Goal: Task Accomplishment & Management: Manage account settings

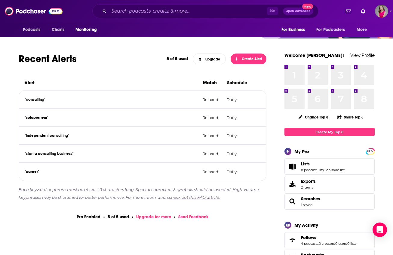
scroll to position [73, 0]
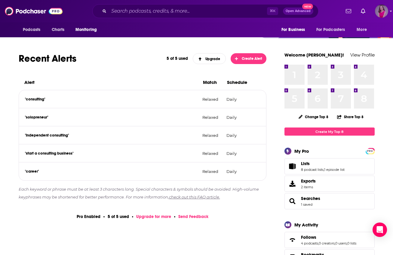
click at [383, 13] on img "Logged in as AmyRasdal" at bounding box center [381, 11] width 13 height 13
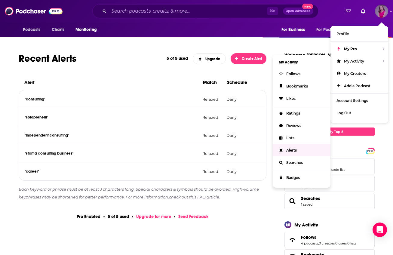
click at [289, 148] on span "Alerts" at bounding box center [291, 150] width 11 height 5
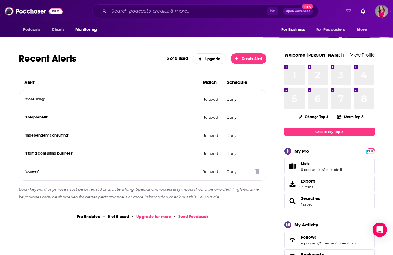
click at [36, 170] on p ""career"" at bounding box center [111, 171] width 173 height 5
click at [256, 173] on icon at bounding box center [257, 171] width 4 height 5
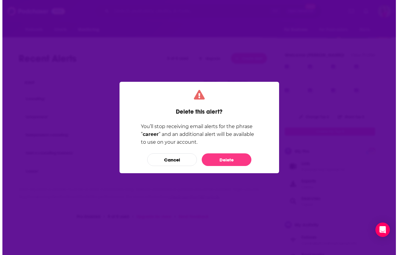
scroll to position [0, 0]
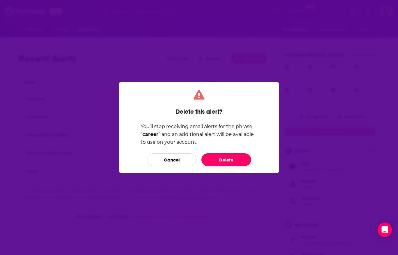
click at [219, 162] on button "Delete" at bounding box center [226, 159] width 50 height 13
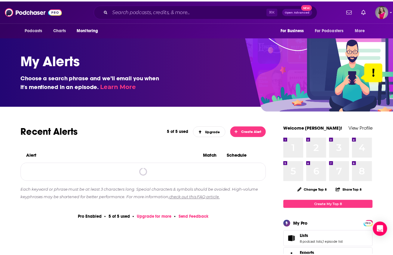
scroll to position [73, 0]
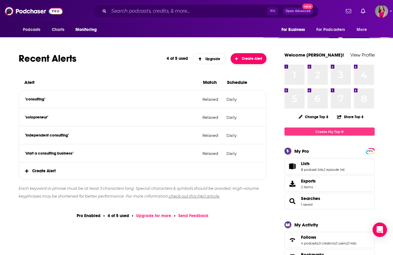
click at [240, 57] on span "Create Alert" at bounding box center [248, 59] width 27 height 4
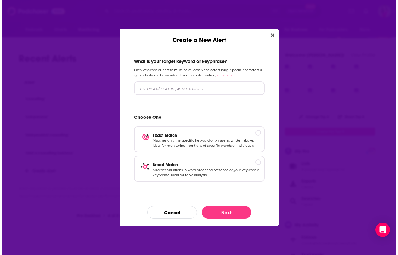
scroll to position [0, 0]
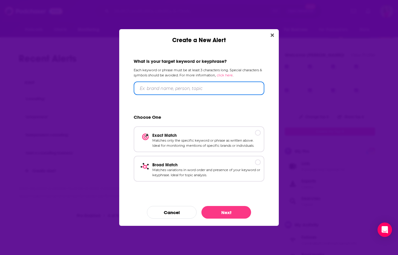
click at [213, 89] on input "Create a New Alert" at bounding box center [199, 89] width 131 height 14
type input "career change"
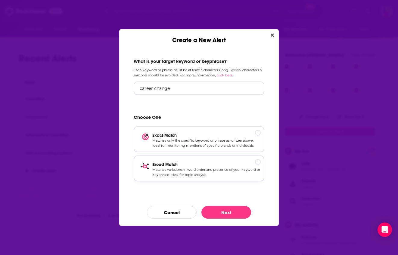
click at [257, 163] on p "Broad Match" at bounding box center [206, 164] width 108 height 5
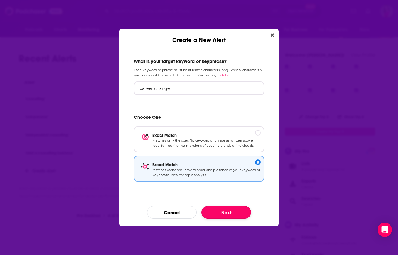
click at [237, 211] on button "Next" at bounding box center [226, 212] width 50 height 13
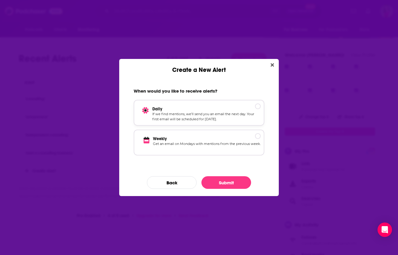
click at [260, 105] on div "Create a New Alert" at bounding box center [258, 106] width 6 height 6
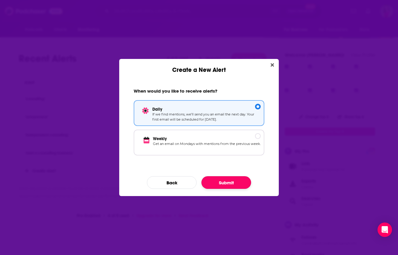
click at [230, 187] on button "Submit" at bounding box center [226, 182] width 50 height 13
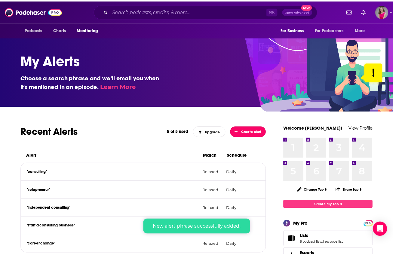
scroll to position [73, 0]
